Goal: Task Accomplishment & Management: Use online tool/utility

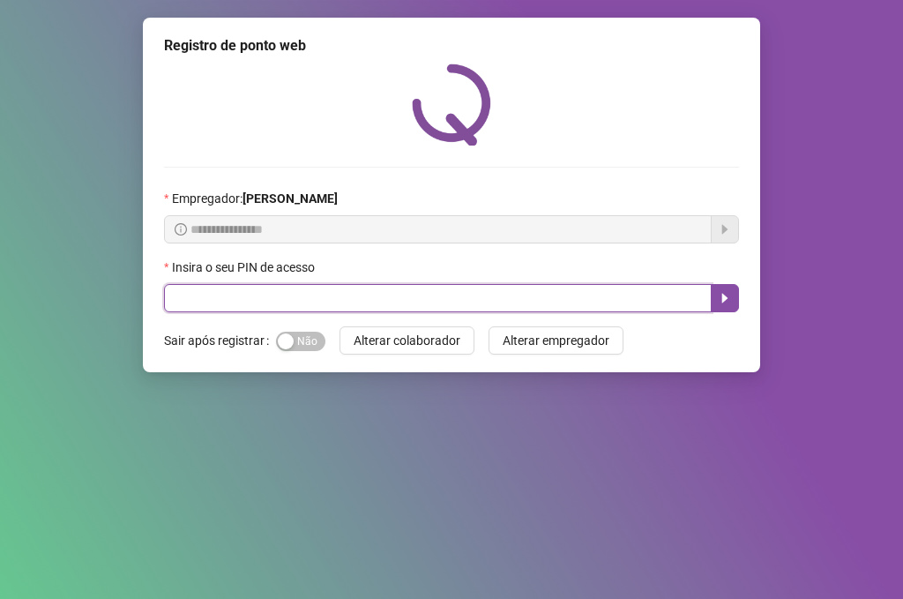
click at [489, 300] on input "text" at bounding box center [438, 298] width 548 height 28
type input "*****"
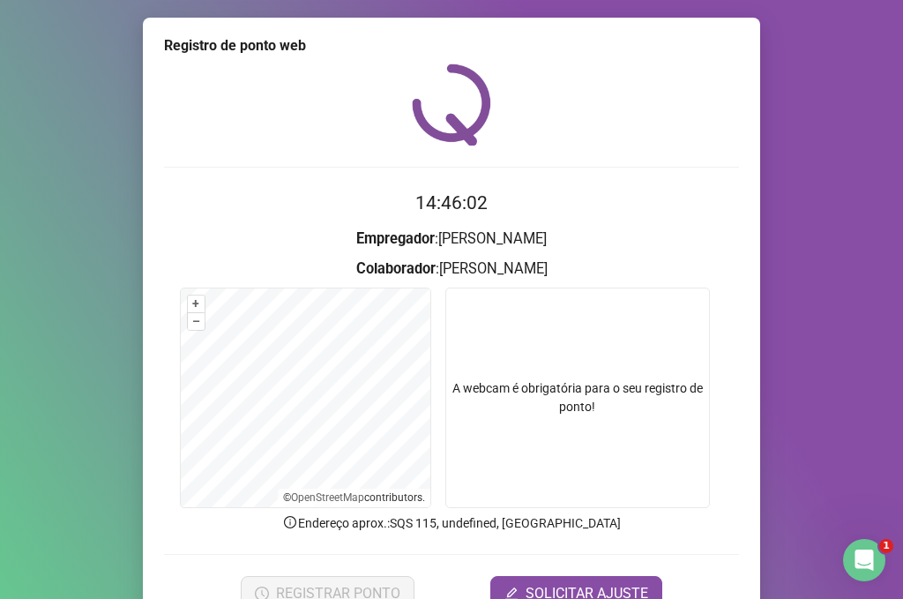
scroll to position [88, 0]
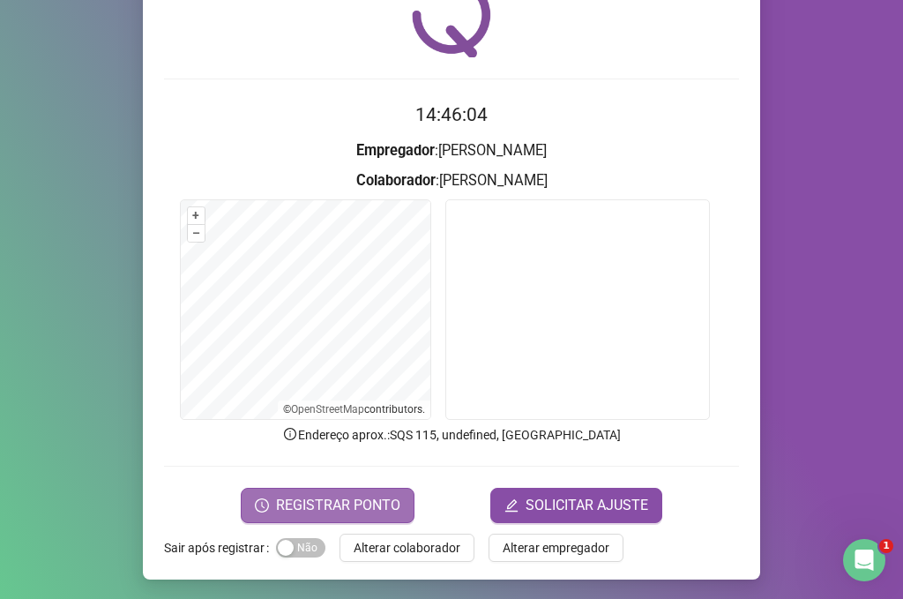
click at [340, 517] on button "REGISTRAR PONTO" at bounding box center [328, 505] width 174 height 35
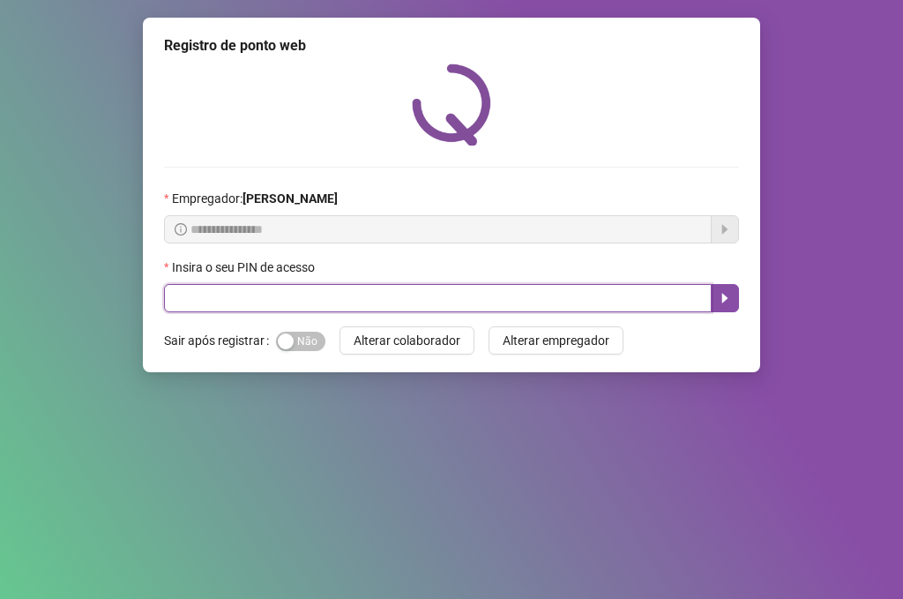
drag, startPoint x: 522, startPoint y: 302, endPoint x: 501, endPoint y: 277, distance: 33.2
click at [520, 302] on input "text" at bounding box center [438, 298] width 548 height 28
type input "*****"
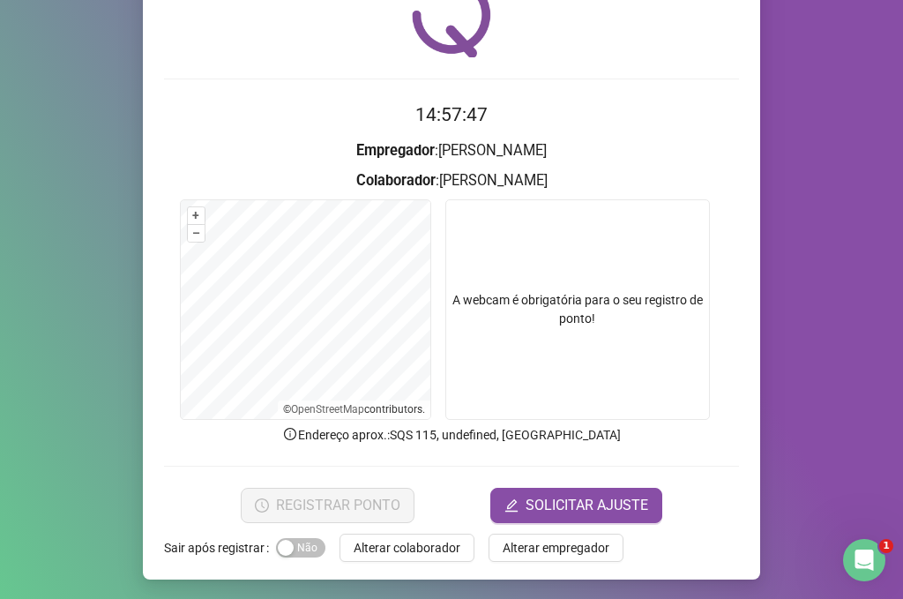
scroll to position [90, 0]
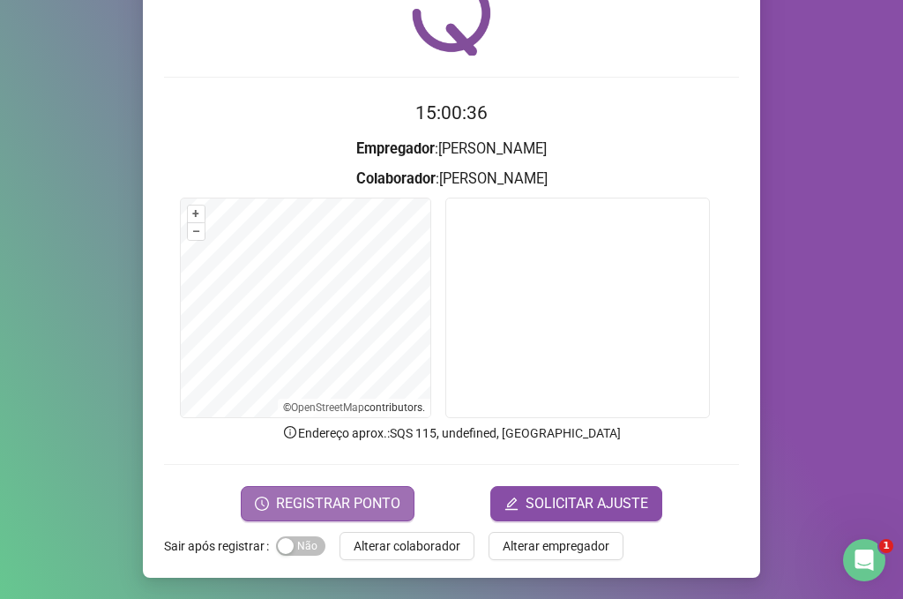
click at [370, 493] on span "REGISTRAR PONTO" at bounding box center [338, 503] width 124 height 21
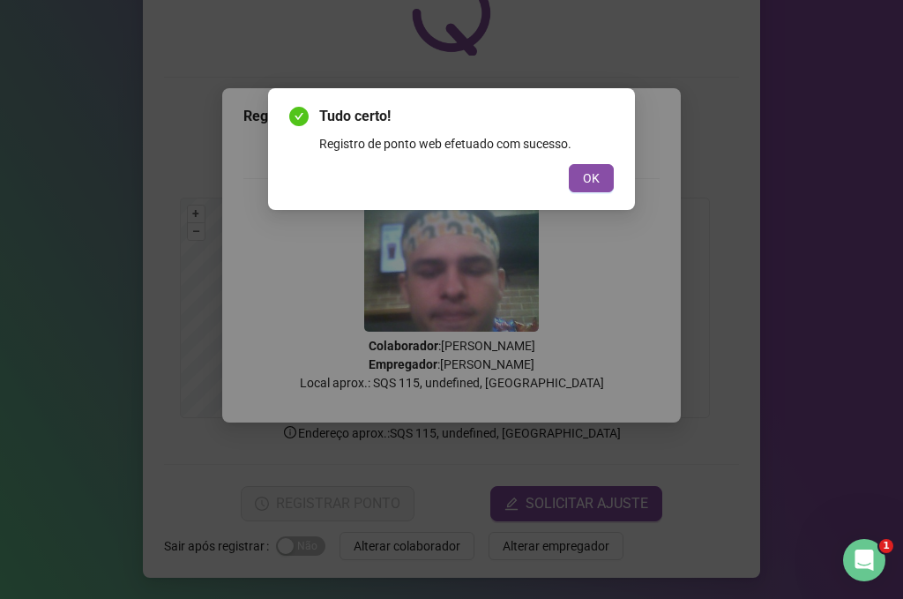
drag, startPoint x: 590, startPoint y: 182, endPoint x: 622, endPoint y: 164, distance: 36.3
click at [591, 179] on span "OK" at bounding box center [591, 177] width 17 height 19
